Goal: Navigation & Orientation: Go to known website

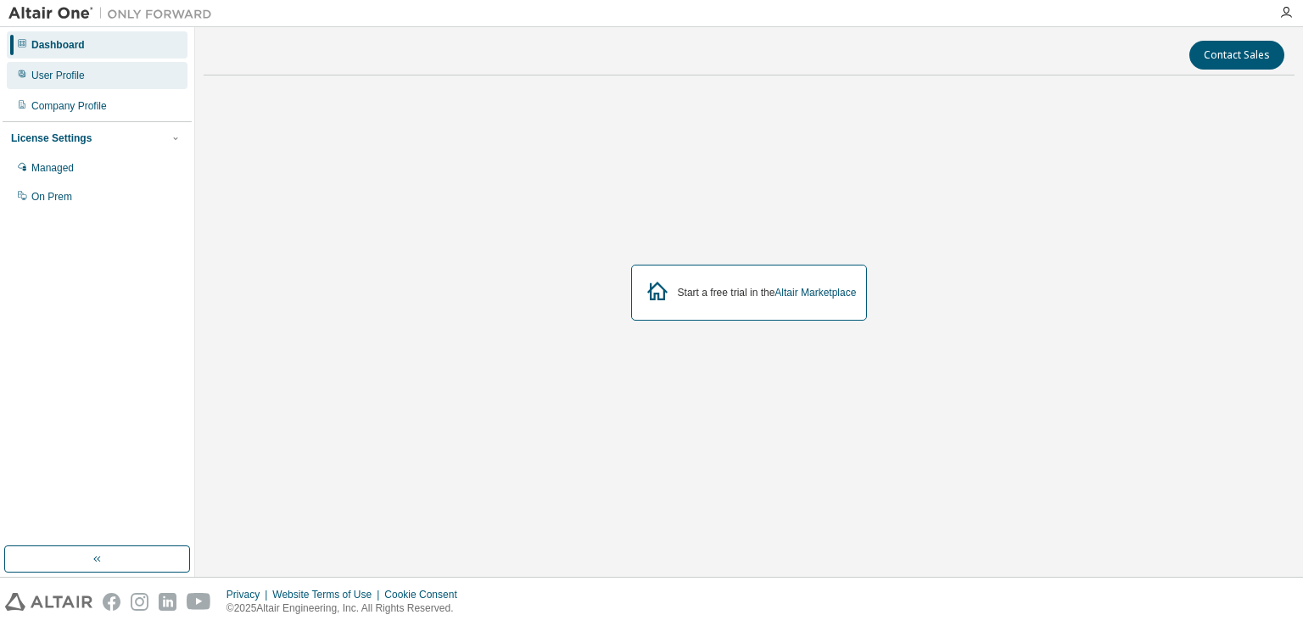
click at [74, 73] on div "User Profile" at bounding box center [57, 76] width 53 height 14
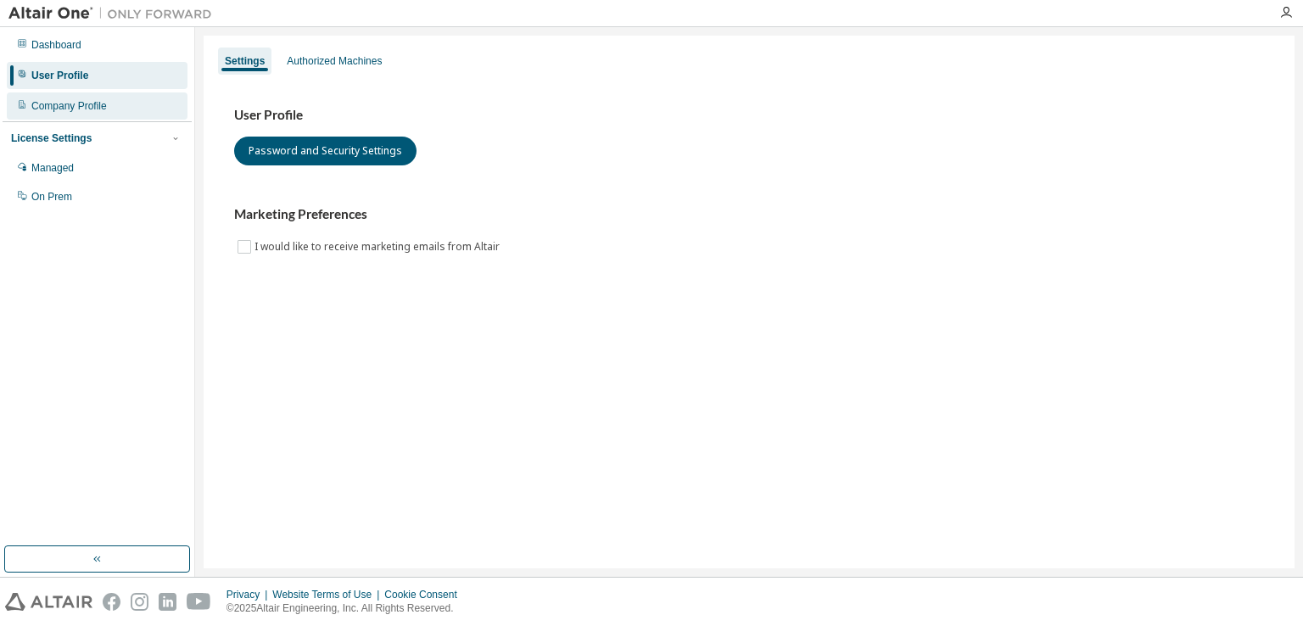
click at [106, 107] on div "Company Profile" at bounding box center [97, 105] width 181 height 27
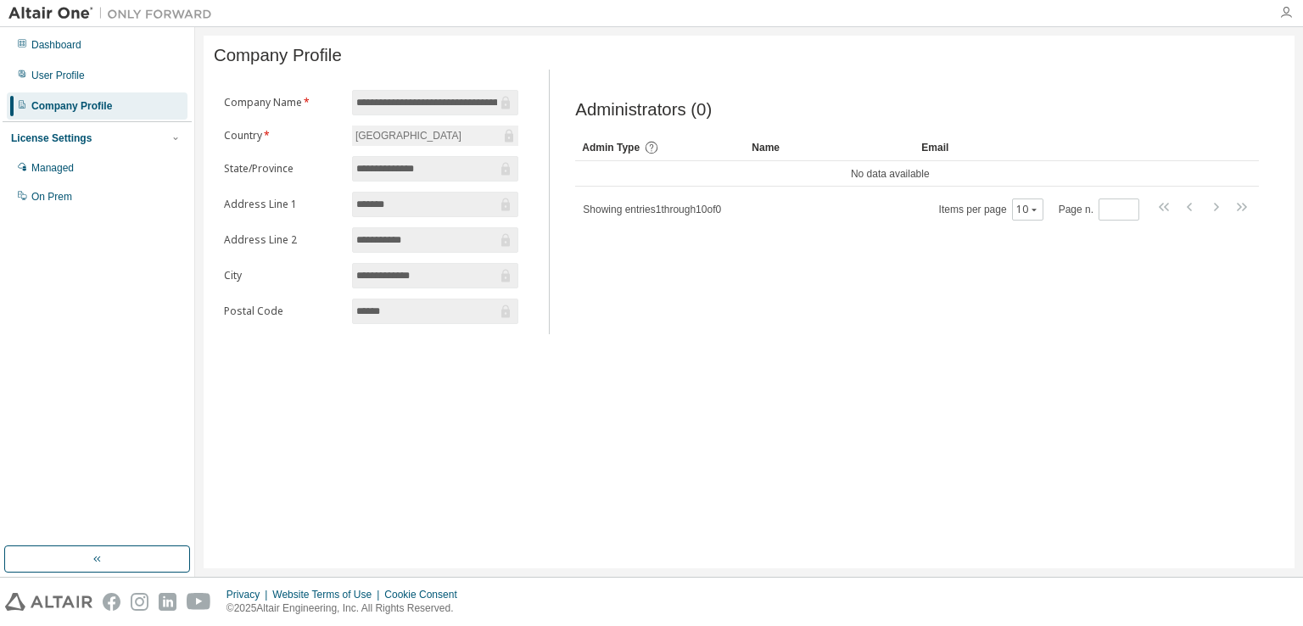
click at [1286, 19] on icon "button" at bounding box center [1286, 13] width 14 height 14
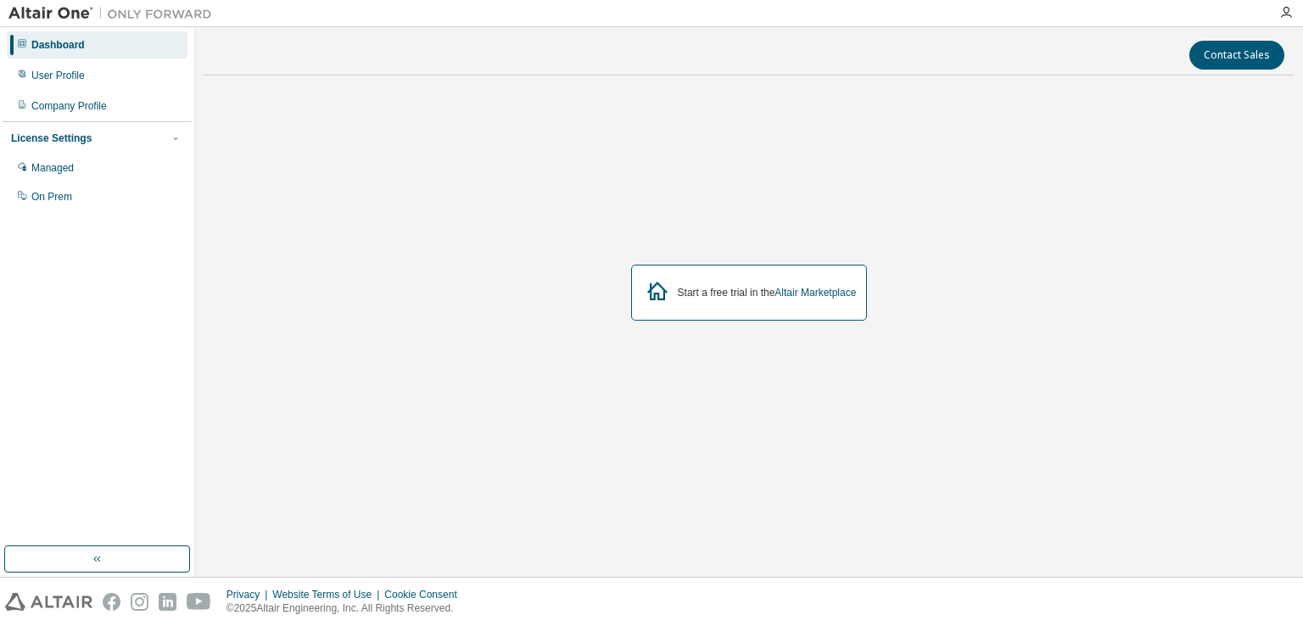
click at [699, 296] on div "Start a free trial in the Altair Marketplace" at bounding box center [767, 293] width 179 height 14
click at [671, 293] on div "Start a free trial in the Altair Marketplace" at bounding box center [749, 293] width 237 height 56
click at [810, 293] on link "Altair Marketplace" at bounding box center [814, 293] width 81 height 12
